Goal: Obtain resource: Download file/media

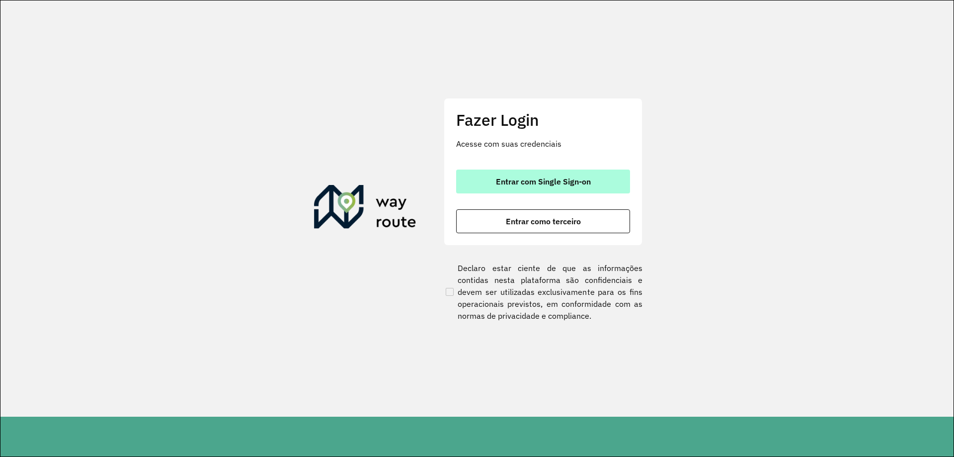
click at [568, 184] on span "Entrar com Single Sign-on" at bounding box center [543, 181] width 95 height 8
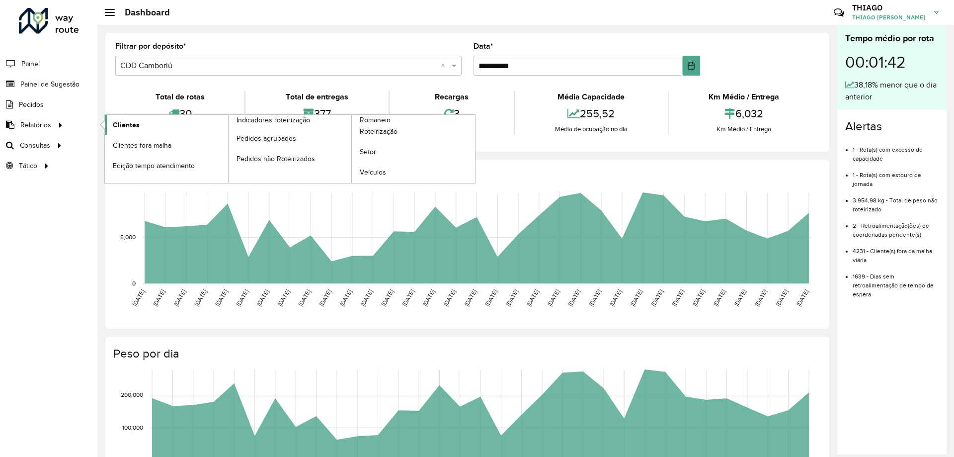
click at [134, 125] on span "Clientes" at bounding box center [126, 125] width 27 height 10
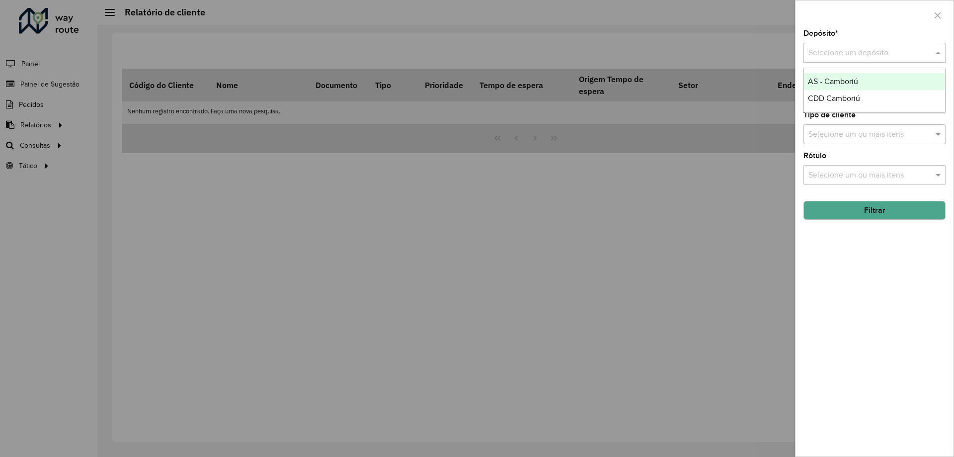
click at [812, 50] on input "text" at bounding box center [865, 53] width 112 height 12
click at [828, 105] on div "CDD Camboriú" at bounding box center [874, 98] width 141 height 17
click at [843, 216] on button "Filtrar" at bounding box center [875, 210] width 142 height 19
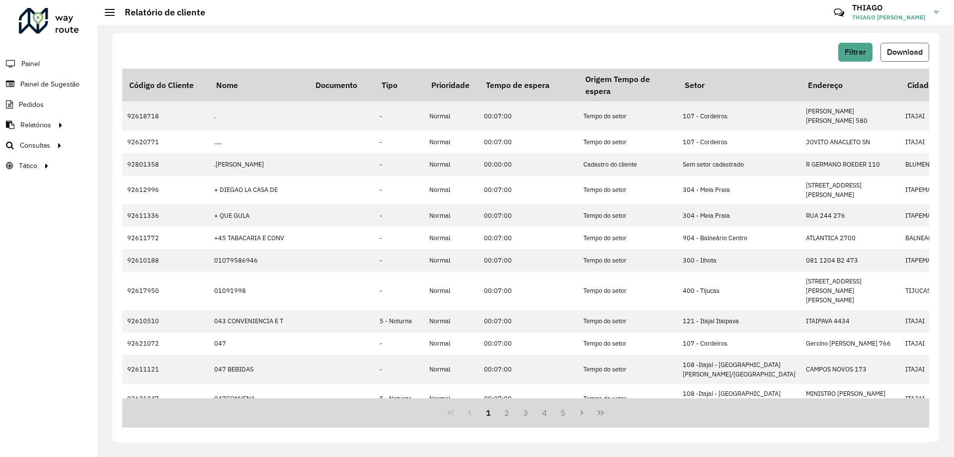
click at [911, 55] on span "Download" at bounding box center [905, 52] width 36 height 8
click at [887, 51] on span "Download" at bounding box center [905, 52] width 36 height 8
